Goal: Information Seeking & Learning: Learn about a topic

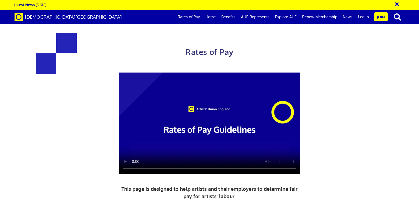
scroll to position [0, 4]
click at [226, 130] on video at bounding box center [209, 124] width 181 height 102
click at [194, 21] on link "Rates of Pay" at bounding box center [189, 17] width 28 height 14
click at [194, 18] on link "Rates of Pay" at bounding box center [189, 17] width 28 height 14
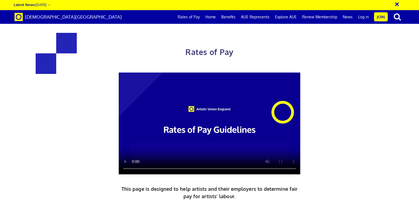
scroll to position [0, 4]
drag, startPoint x: 418, startPoint y: 34, endPoint x: 420, endPoint y: 78, distance: 44.4
click at [296, 49] on h1 "Rates of Pay" at bounding box center [209, 46] width 285 height 26
click at [396, 93] on div "Rates of Pay This page is designed to help artists and their employers to deter…" at bounding box center [209, 144] width 427 height 278
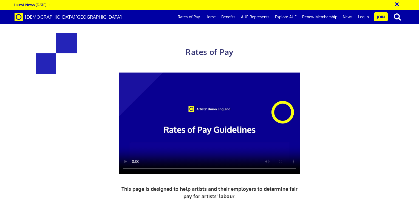
scroll to position [285, 0]
